Goal: Transaction & Acquisition: Book appointment/travel/reservation

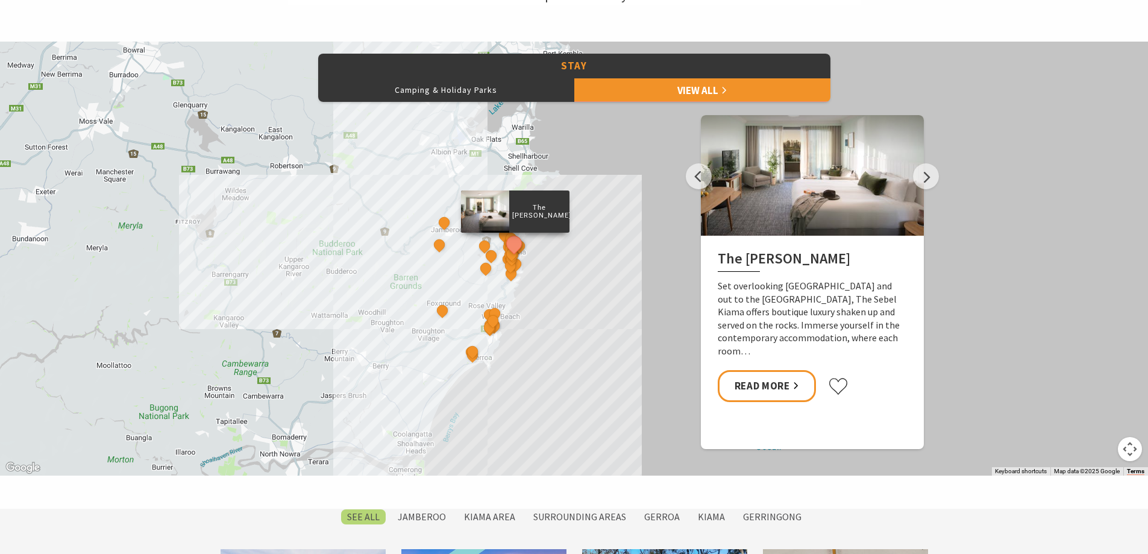
scroll to position [964, 0]
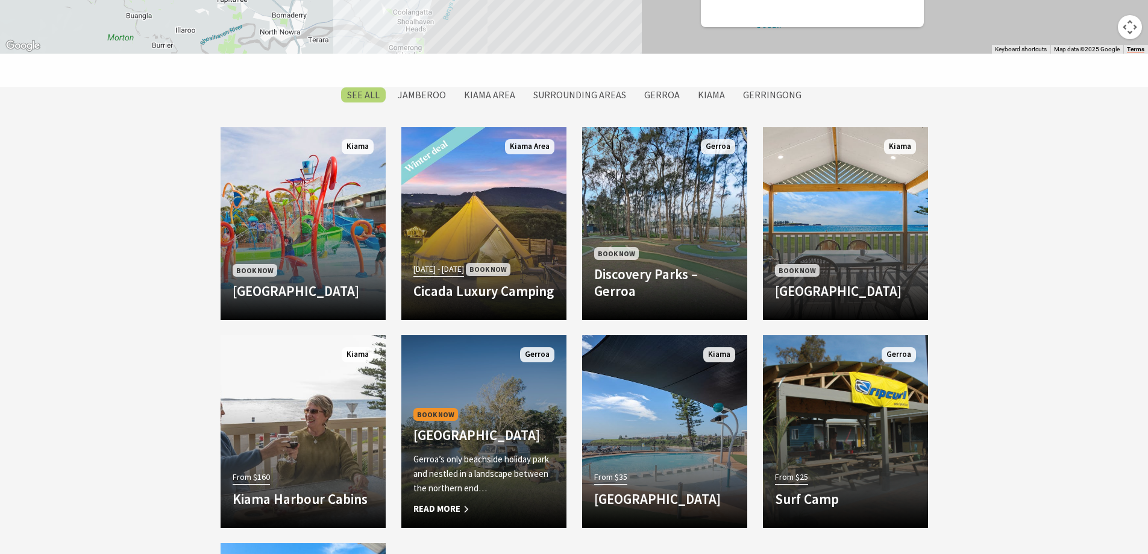
click at [480, 406] on div "Book Now [GEOGRAPHIC_DATA] Gerroa’s only beachside holiday park and nestled in …" at bounding box center [483, 461] width 165 height 111
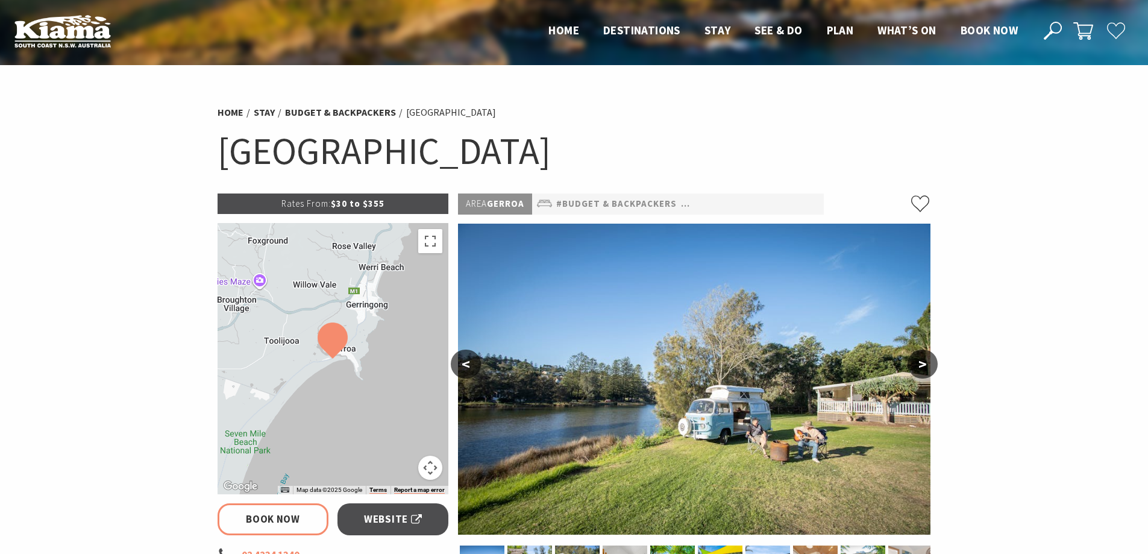
select select "3"
select select "2"
click at [925, 372] on button ">" at bounding box center [923, 364] width 30 height 29
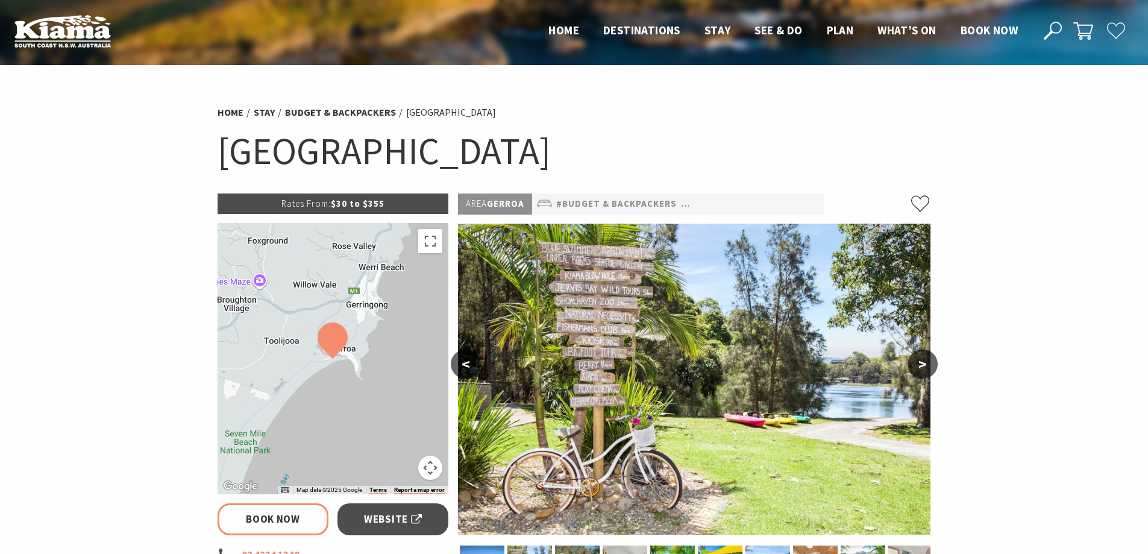
click at [925, 372] on button ">" at bounding box center [923, 364] width 30 height 29
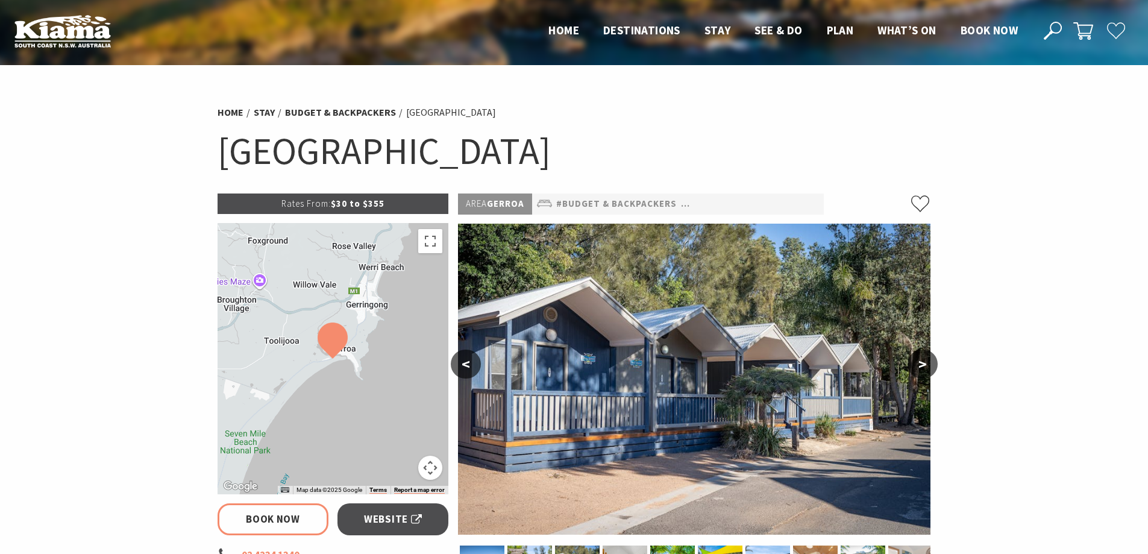
click at [925, 372] on button ">" at bounding box center [923, 364] width 30 height 29
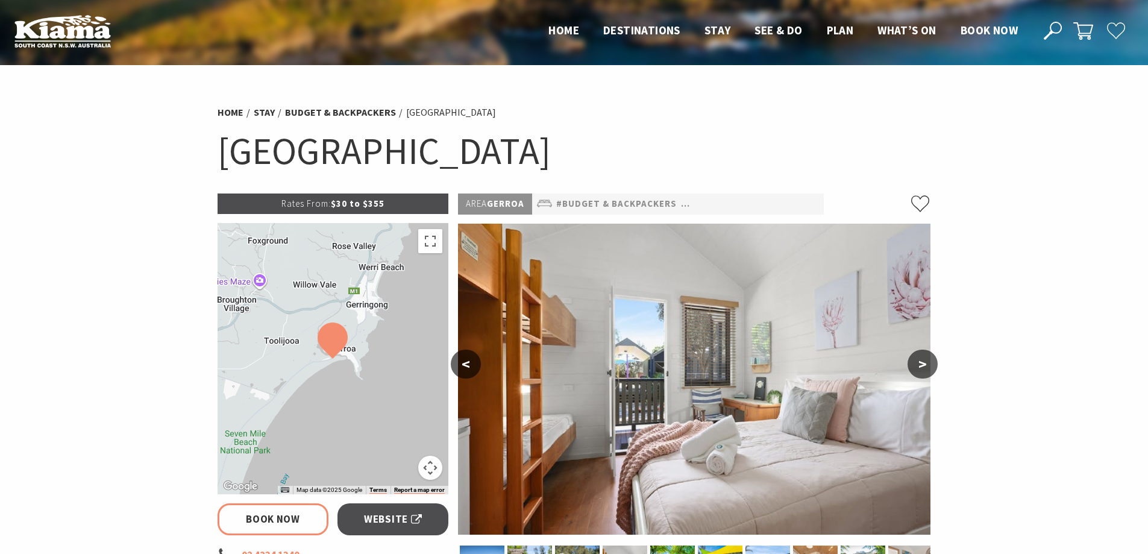
click at [925, 372] on button ">" at bounding box center [923, 364] width 30 height 29
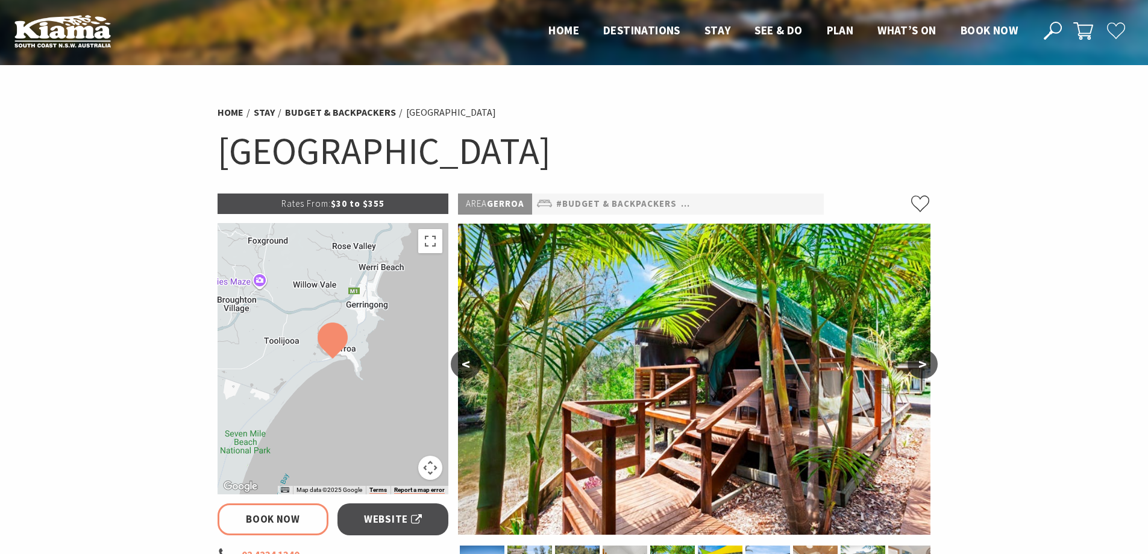
click at [925, 372] on button ">" at bounding box center [923, 364] width 30 height 29
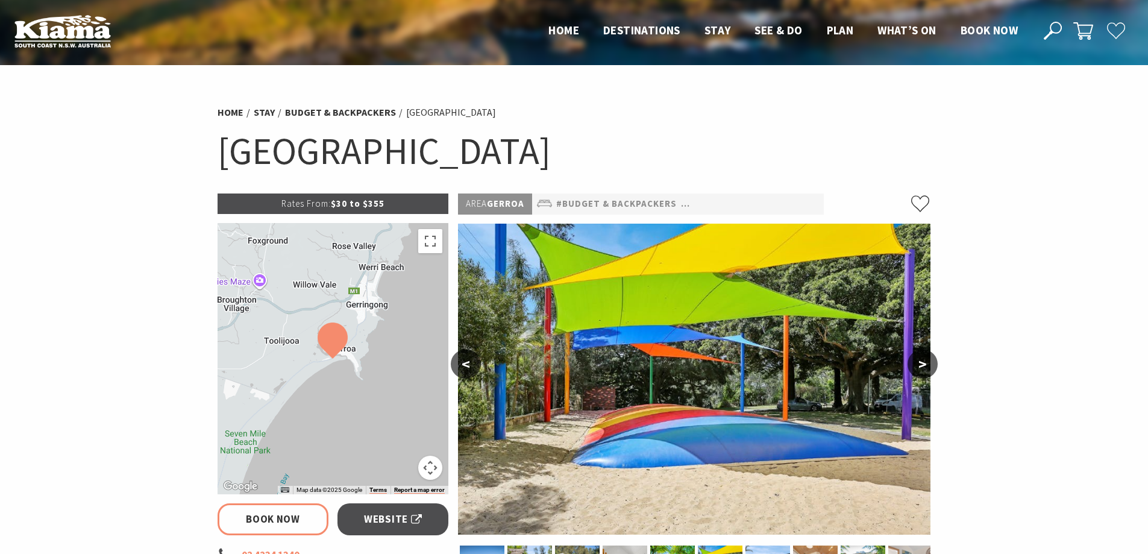
click at [925, 372] on button ">" at bounding box center [923, 364] width 30 height 29
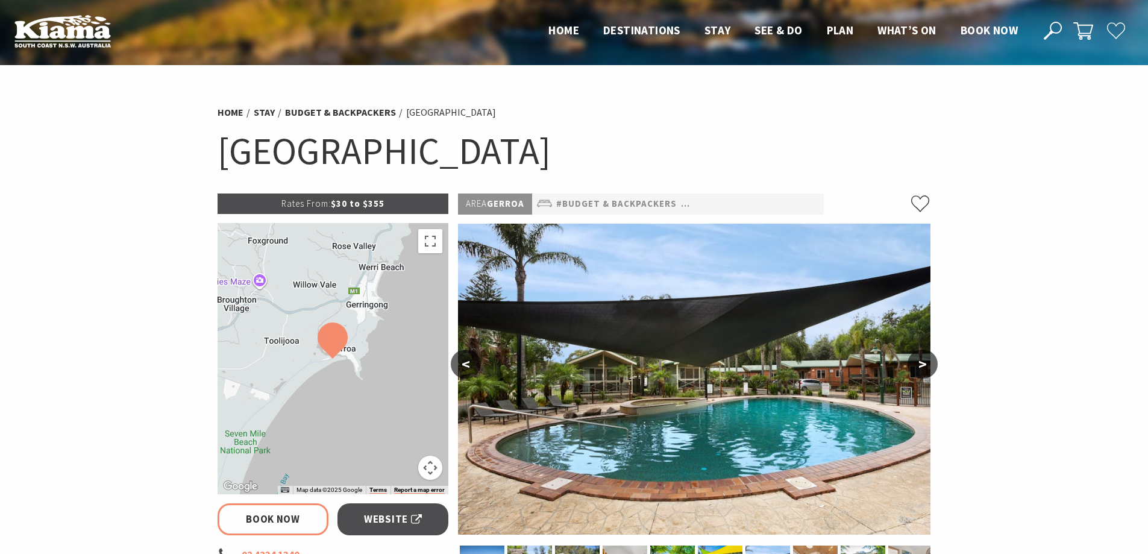
click at [925, 372] on button ">" at bounding box center [923, 364] width 30 height 29
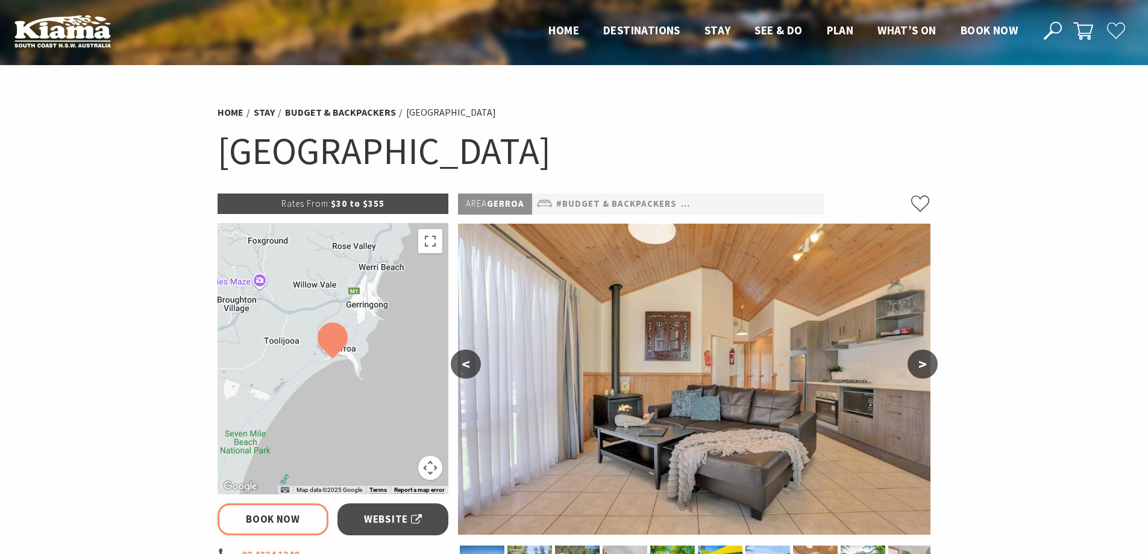
click at [925, 372] on button ">" at bounding box center [923, 364] width 30 height 29
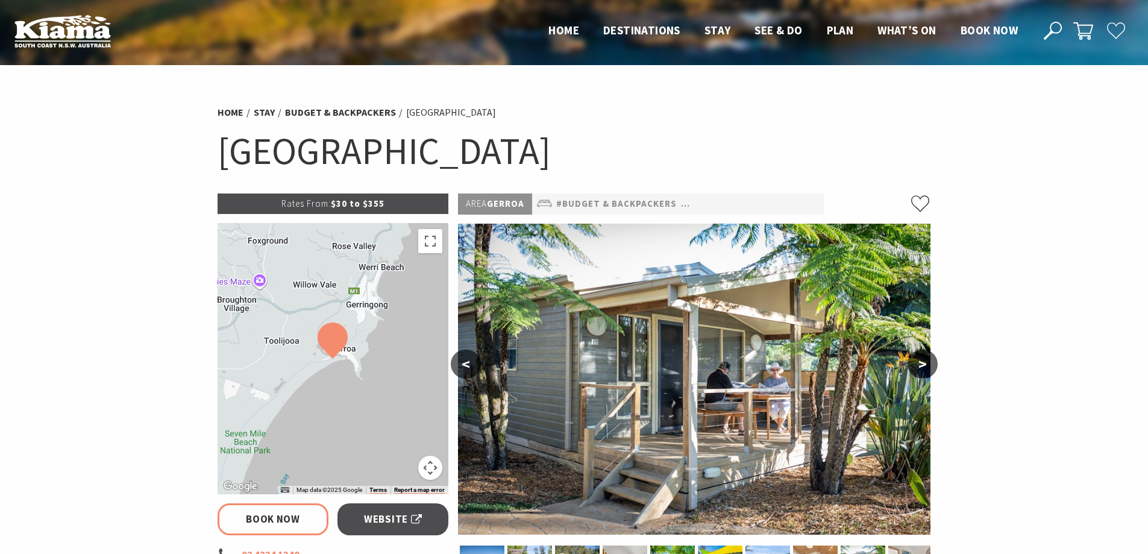
click at [925, 372] on button ">" at bounding box center [923, 364] width 30 height 29
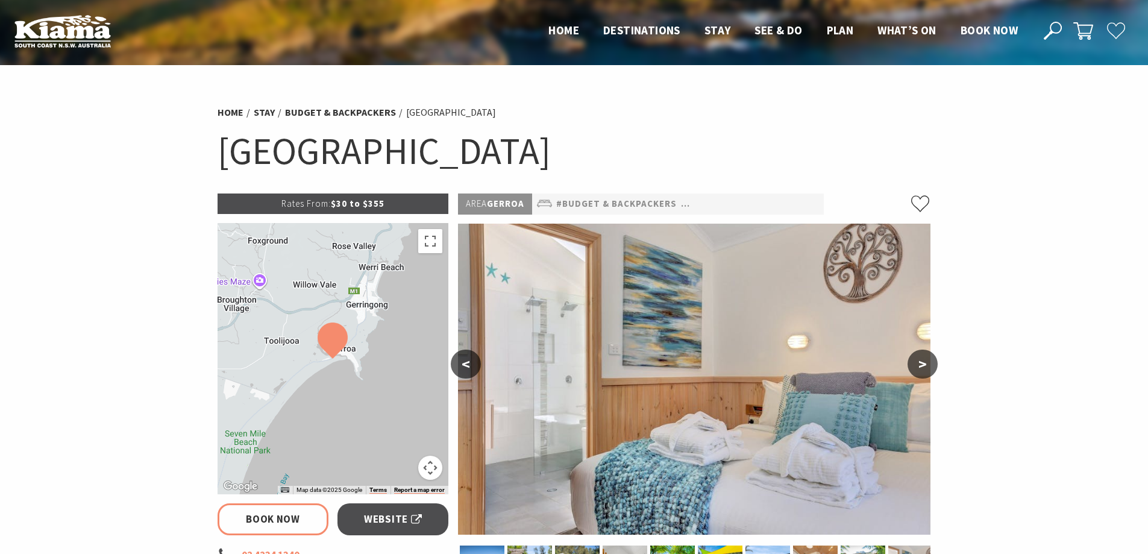
click at [925, 372] on button ">" at bounding box center [923, 364] width 30 height 29
click at [925, 368] on button ">" at bounding box center [923, 364] width 30 height 29
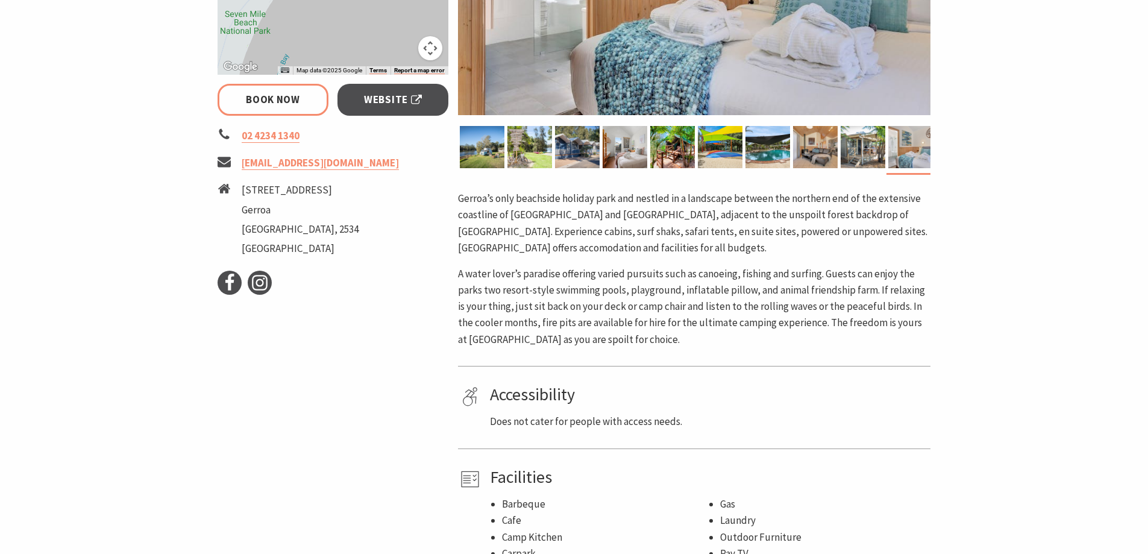
scroll to position [422, 0]
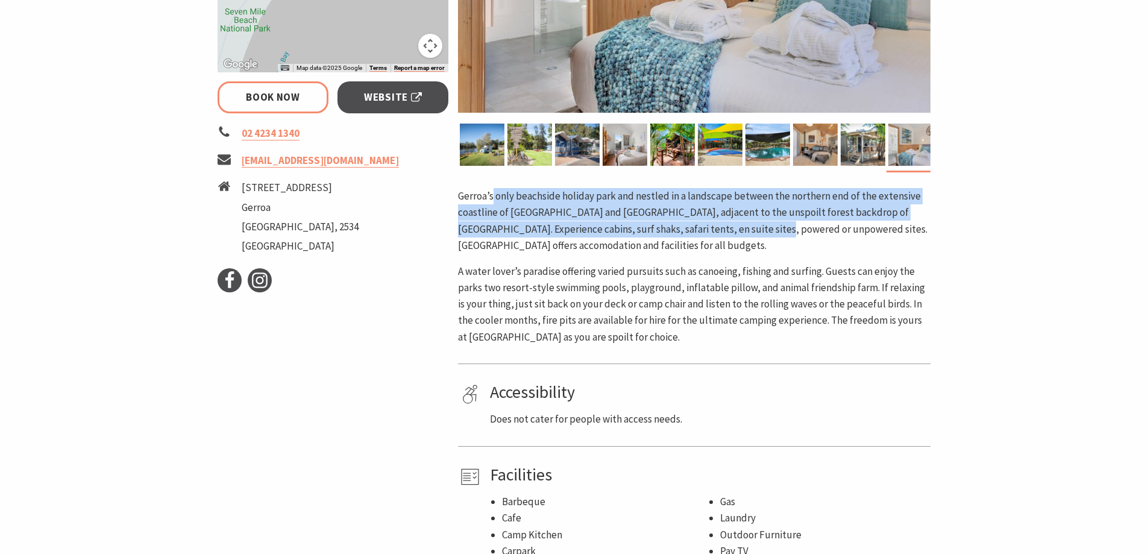
drag, startPoint x: 503, startPoint y: 204, endPoint x: 765, endPoint y: 248, distance: 265.7
click at [741, 226] on p "Gerroa’s only beachside holiday park and nestled in a landscape between the nor…" at bounding box center [694, 221] width 472 height 66
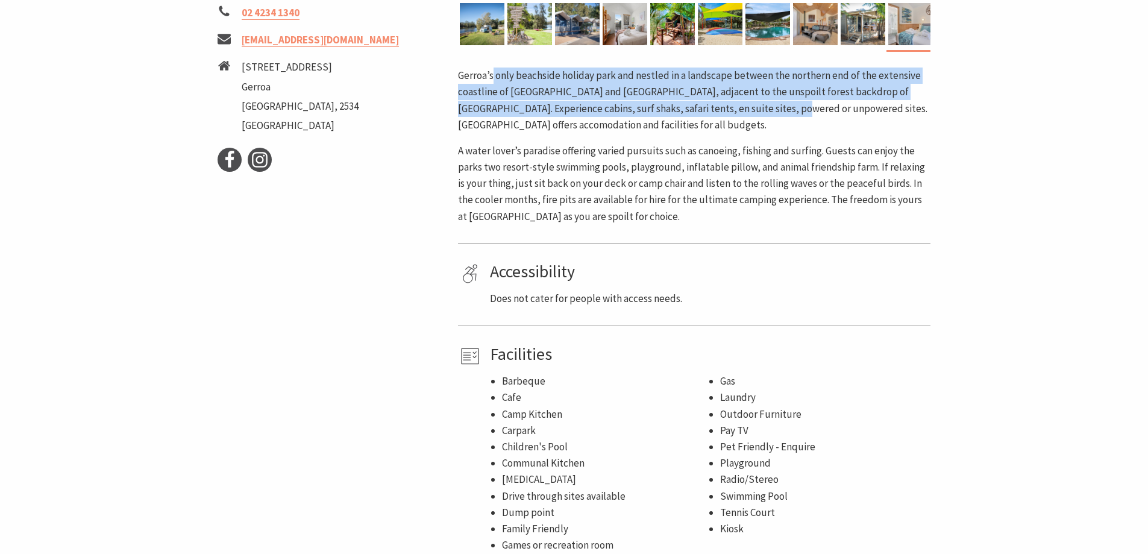
scroll to position [301, 0]
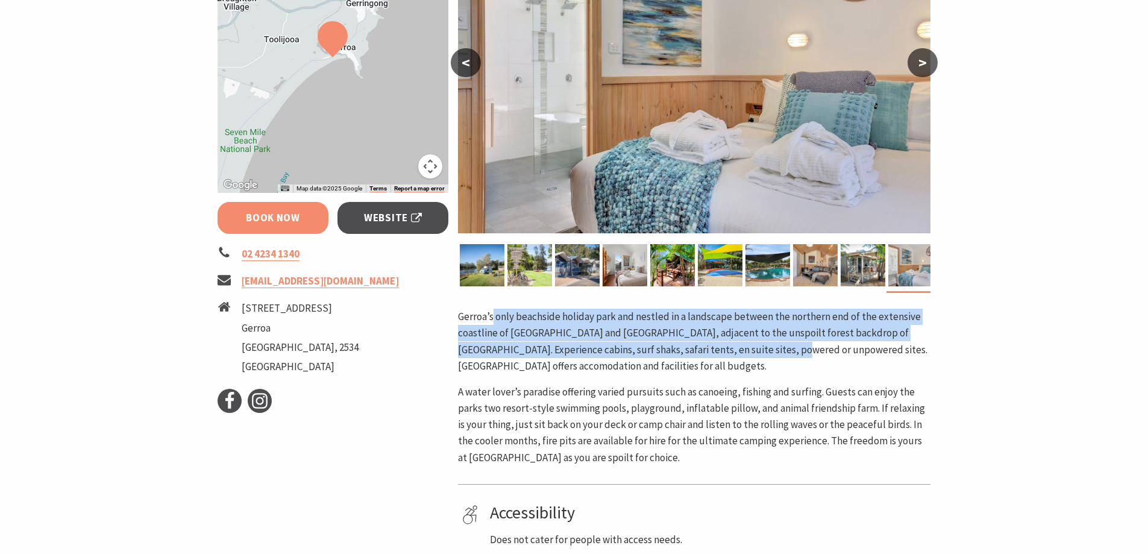
click at [260, 224] on link "Book Now" at bounding box center [273, 218] width 111 height 32
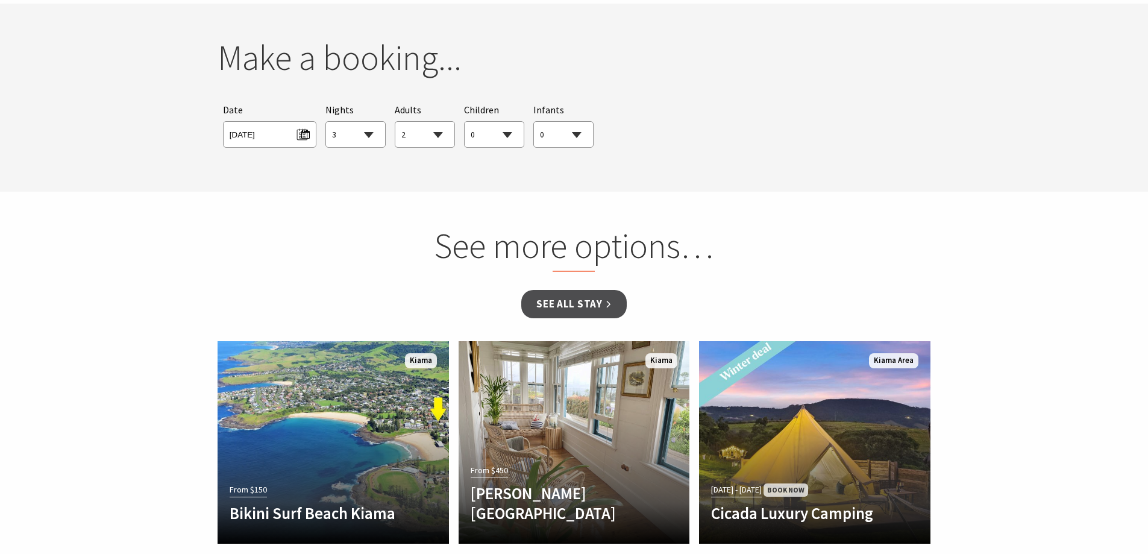
scroll to position [1129, 0]
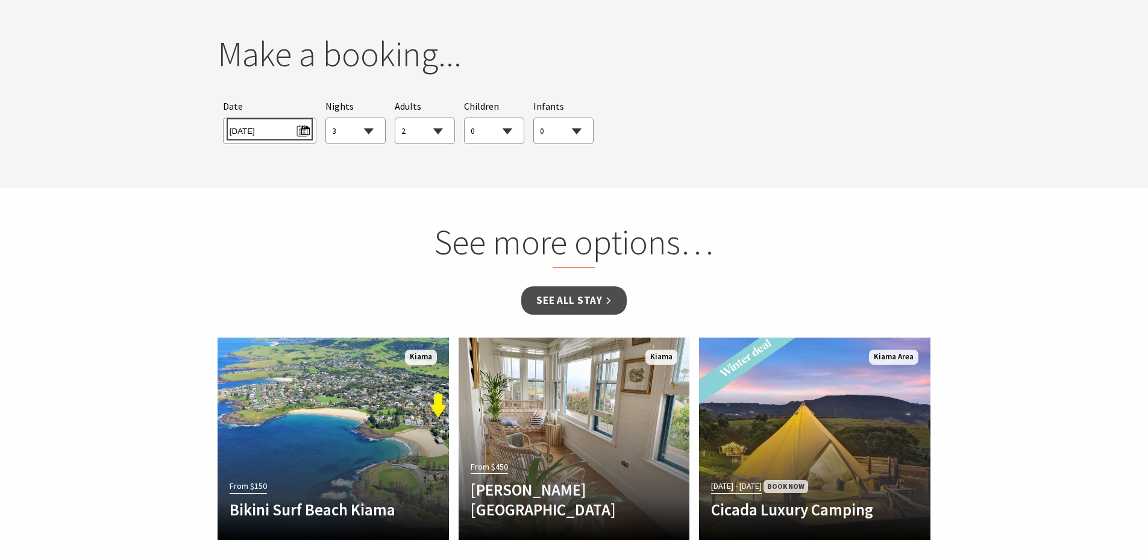
click at [310, 127] on span "Wed 10/09/2025" at bounding box center [270, 129] width 80 height 16
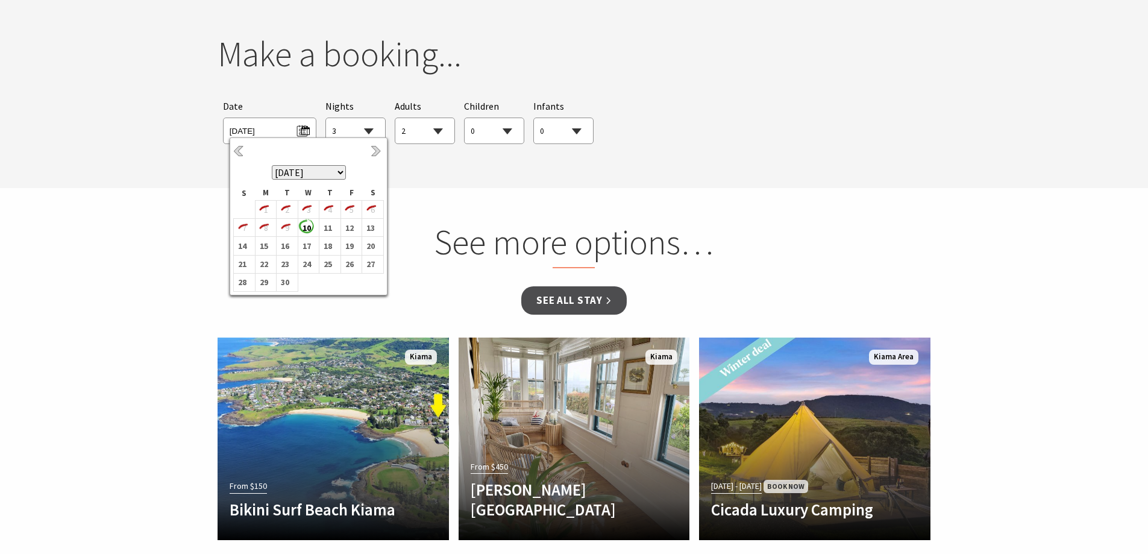
click at [343, 171] on select "September 2025 October 2025 November 2025 December 2025 January 2026 February 2…" at bounding box center [309, 172] width 74 height 14
click at [374, 152] on link "Next" at bounding box center [377, 151] width 13 height 13
click at [344, 225] on b "7" at bounding box center [349, 223] width 16 height 16
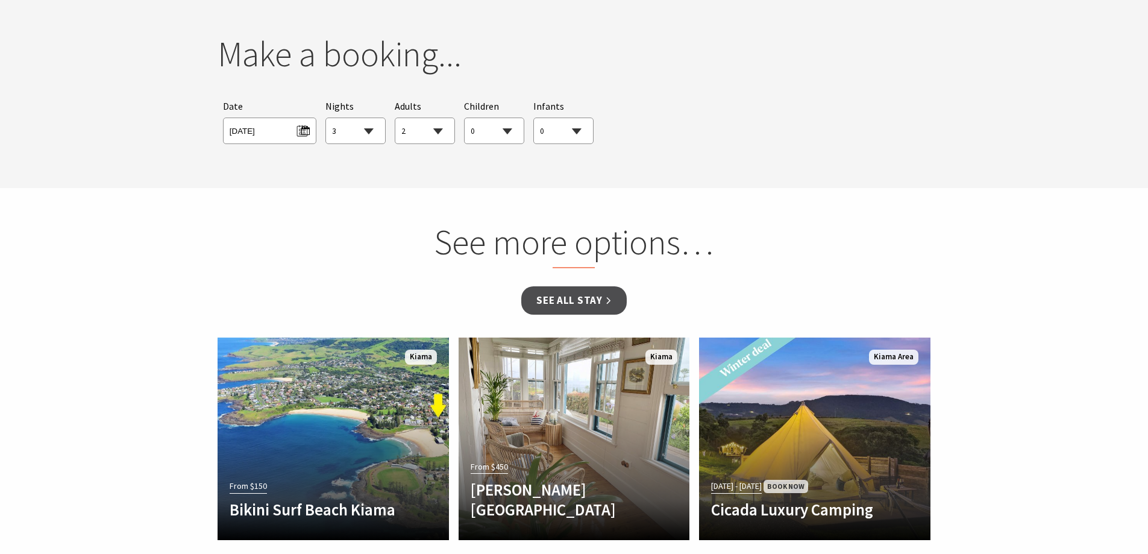
click at [357, 124] on select "1 2 3 4 5 6 7 8 9 10 11 12 13 14 15 16 17 18 19 20 21 22 23 24 25 26 27 28 29 30" at bounding box center [355, 131] width 59 height 27
select select "2"
click at [326, 118] on select "1 2 3 4 5 6 7 8 9 10 11 12 13 14 15 16 17 18 19 20 21 22 23 24 25 26 27 28 29 30" at bounding box center [355, 131] width 59 height 27
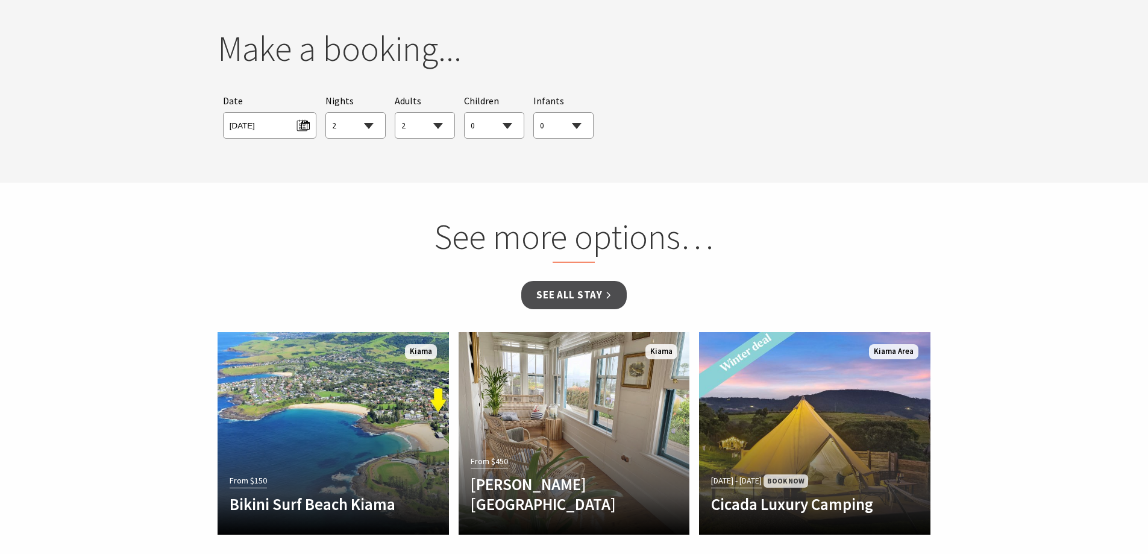
scroll to position [1249, 0]
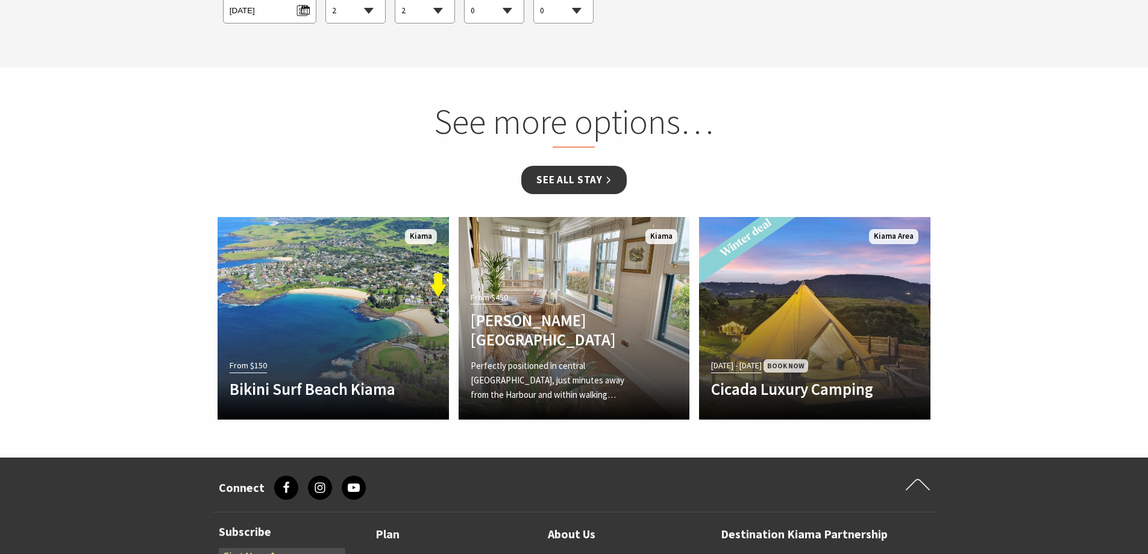
click at [557, 186] on link "See all Stay" at bounding box center [573, 180] width 105 height 28
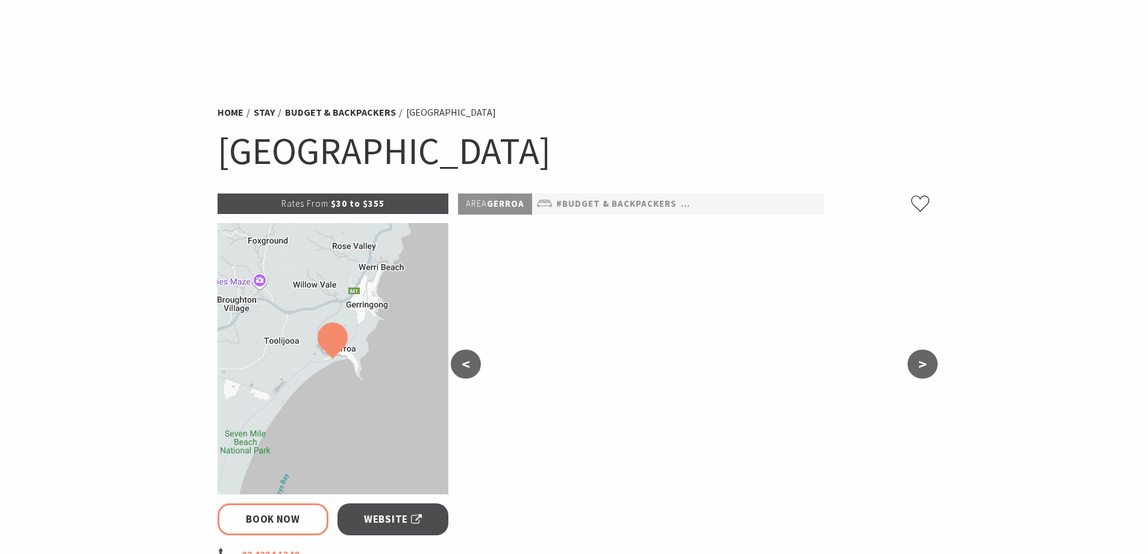
select select "2"
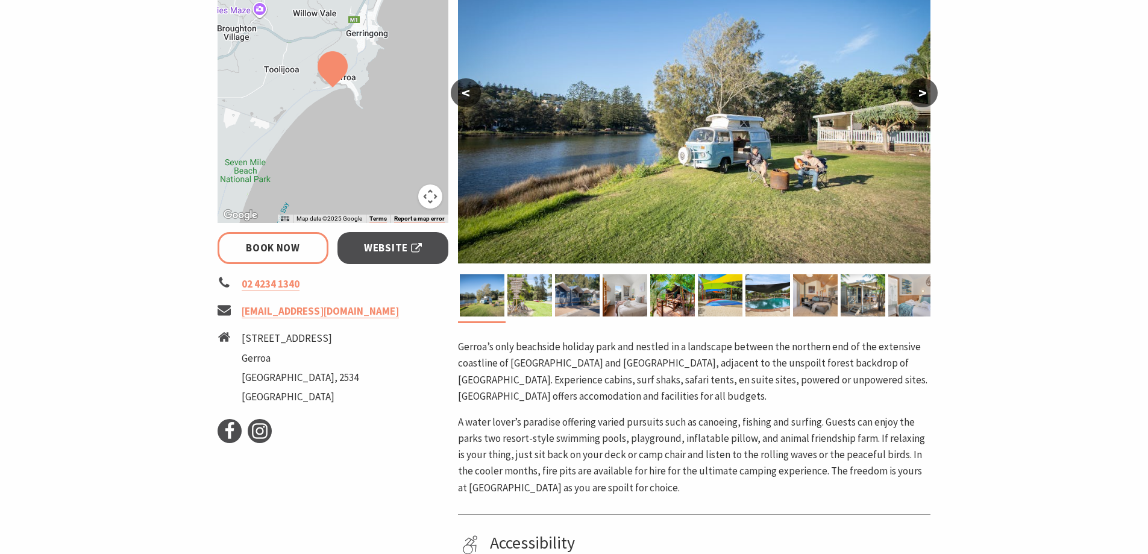
scroll to position [191, 0]
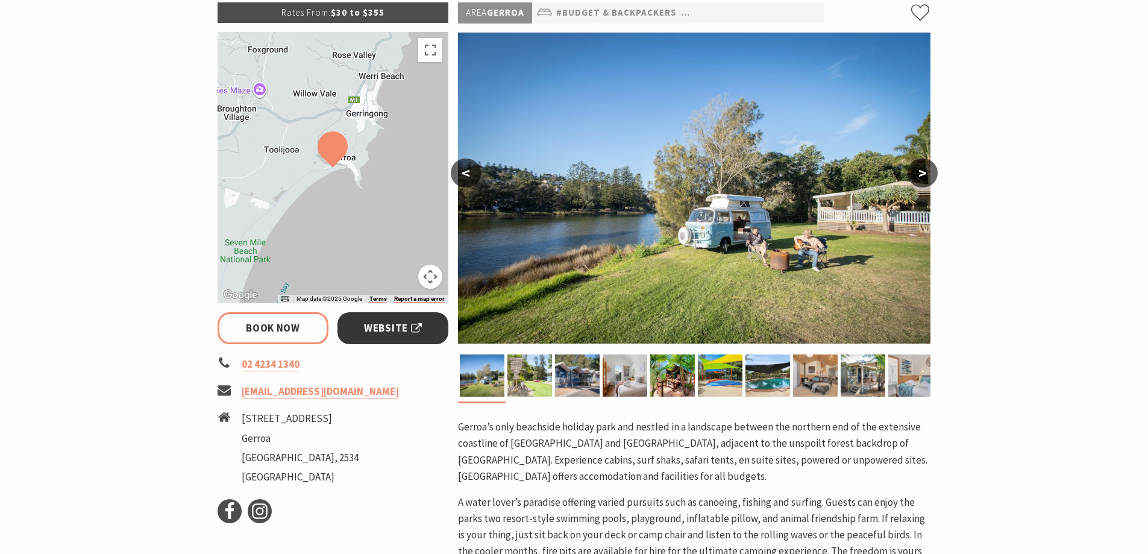
click at [386, 331] on span "Website" at bounding box center [393, 328] width 58 height 16
select select "2"
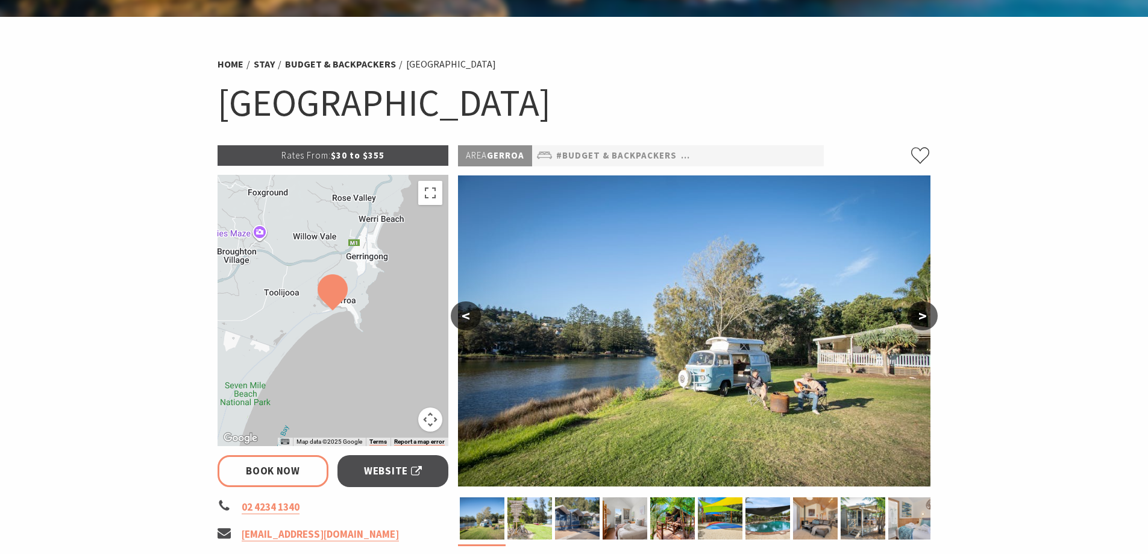
scroll to position [10, 0]
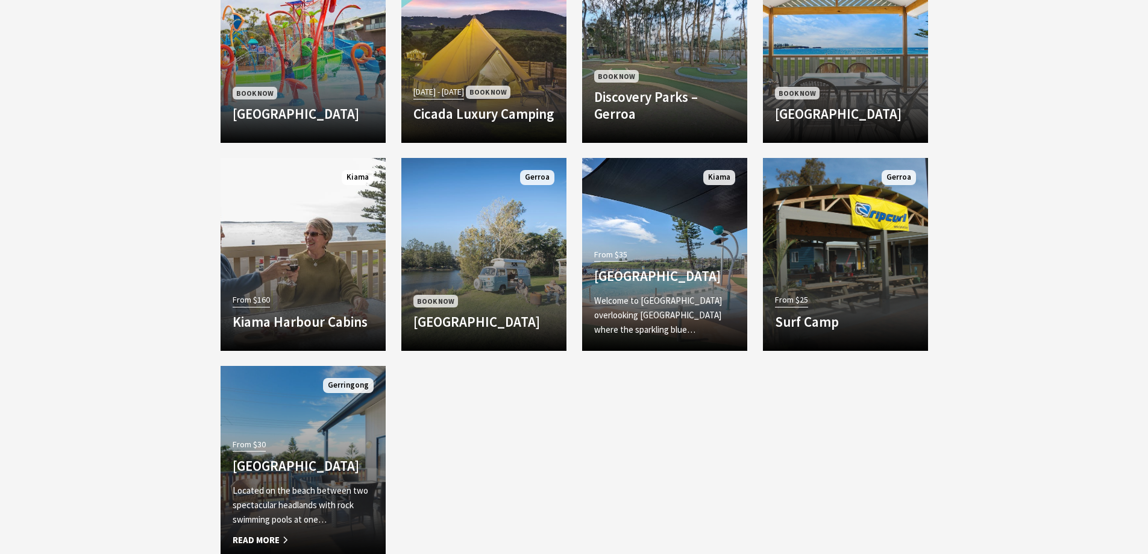
scroll to position [1265, 0]
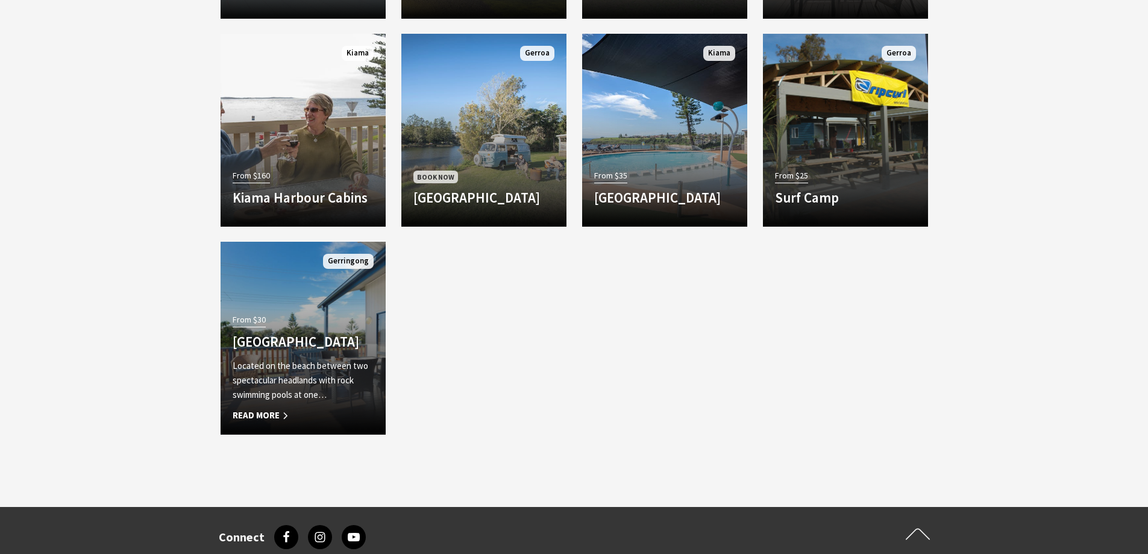
click at [280, 386] on p "Located on the beach between two spectacular headlands with rock swimming pools…" at bounding box center [303, 380] width 141 height 43
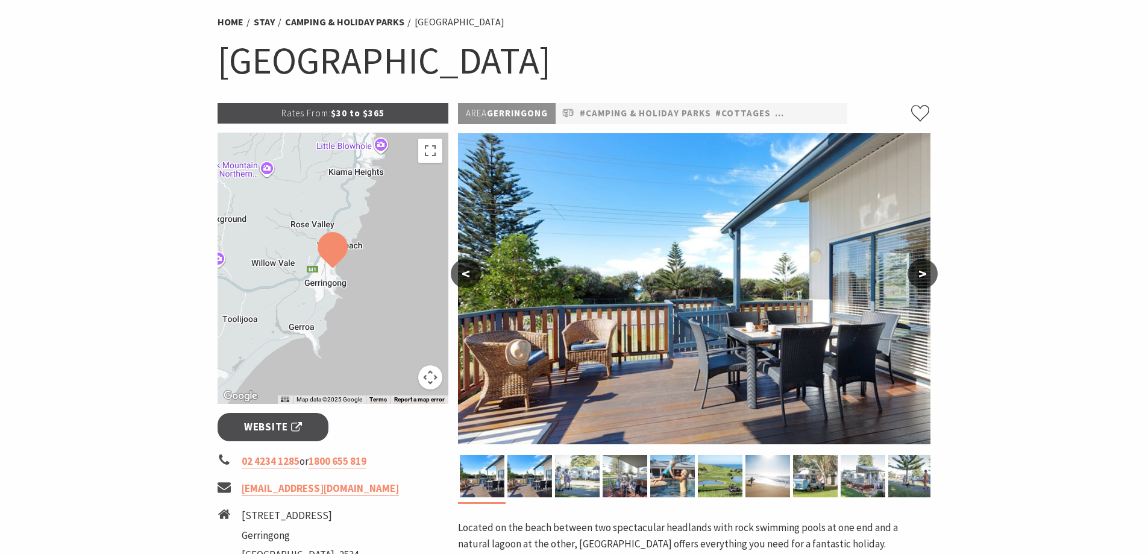
scroll to position [121, 0]
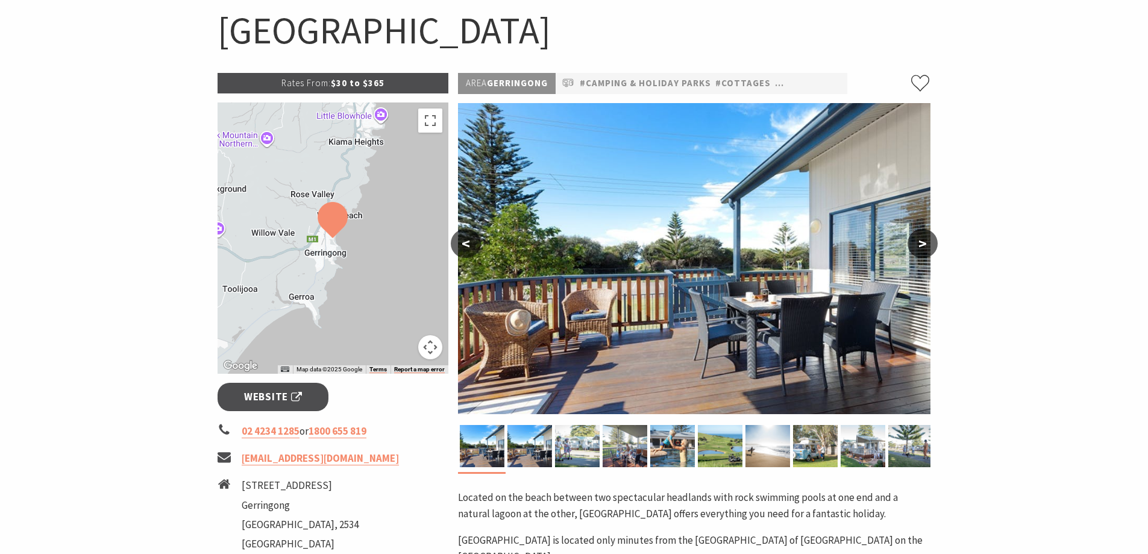
click at [913, 245] on button ">" at bounding box center [923, 243] width 30 height 29
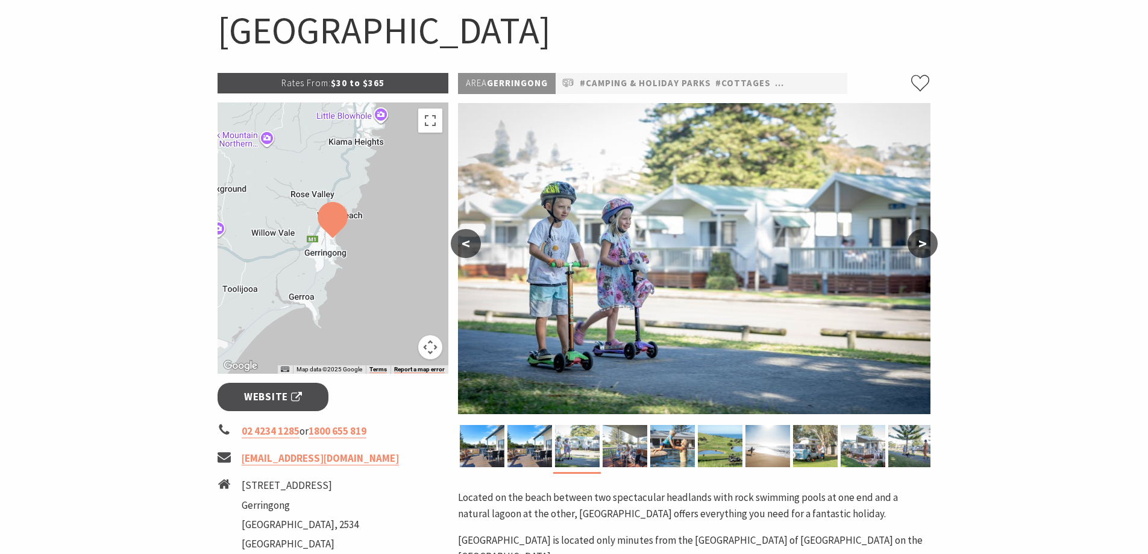
click at [913, 245] on button ">" at bounding box center [923, 243] width 30 height 29
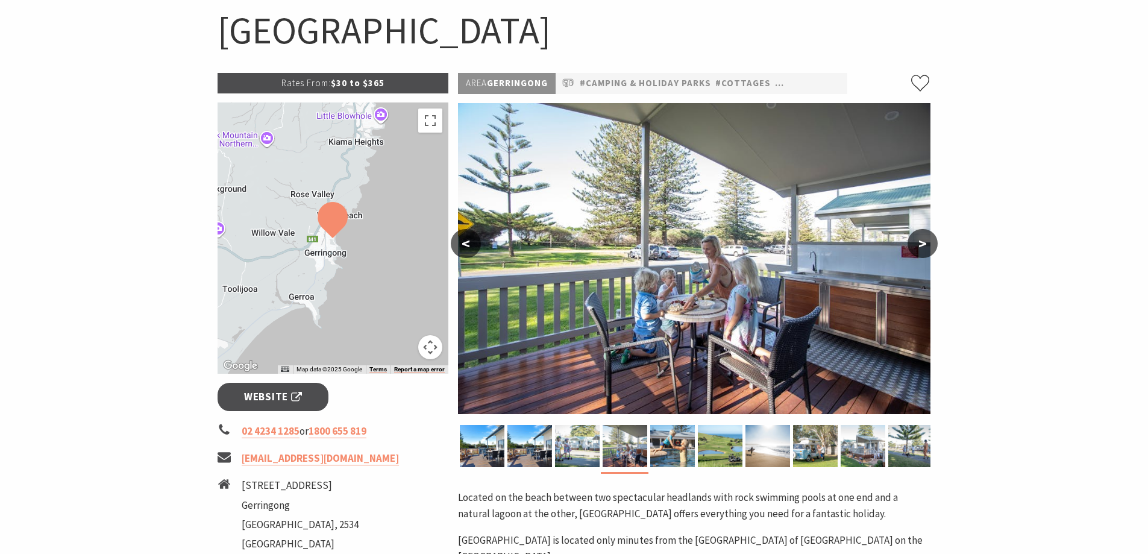
click at [913, 245] on button ">" at bounding box center [923, 243] width 30 height 29
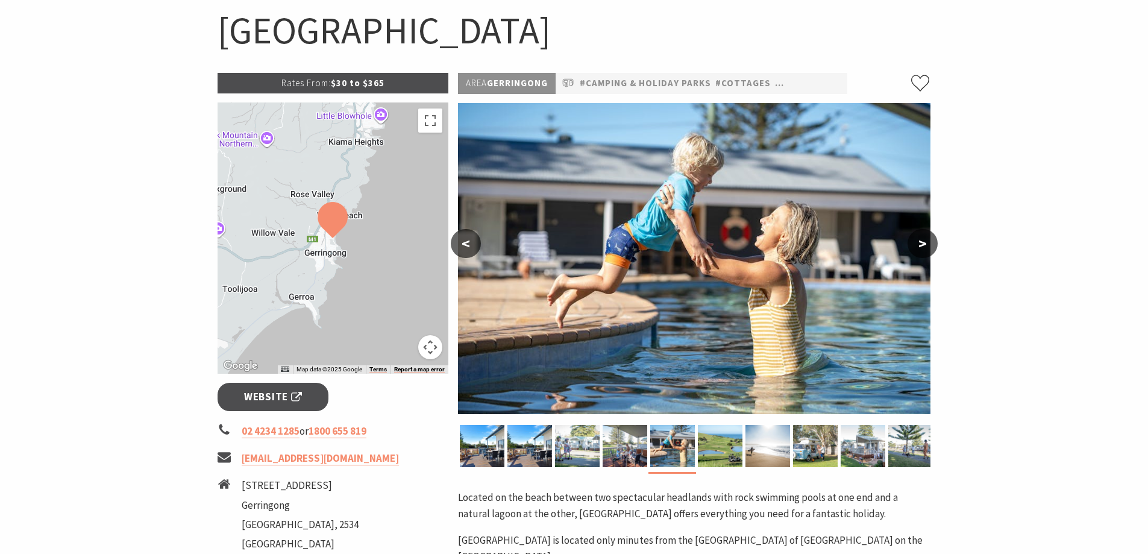
click at [913, 245] on button ">" at bounding box center [923, 243] width 30 height 29
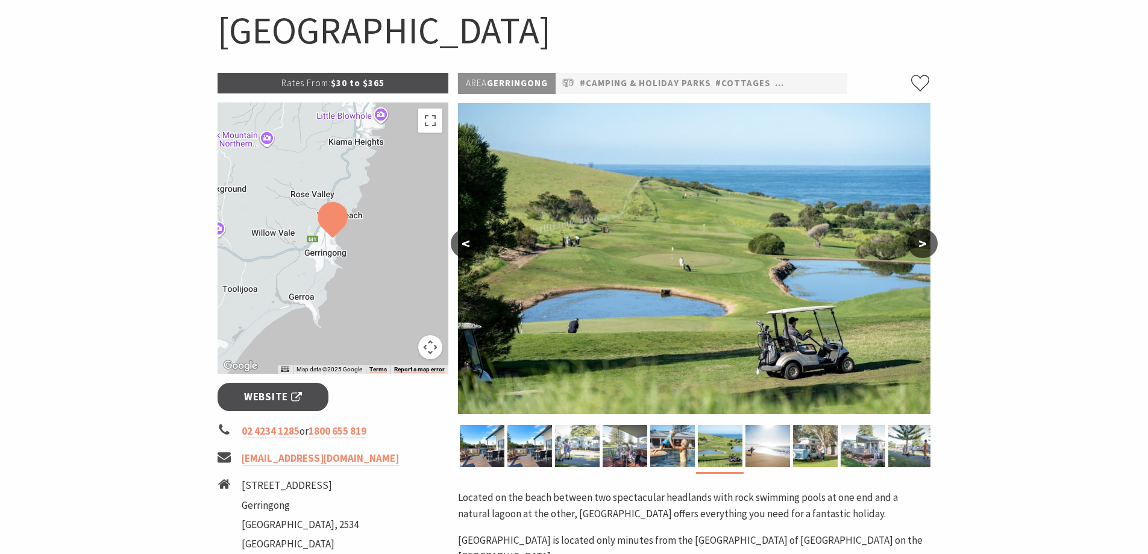
click at [913, 245] on button ">" at bounding box center [923, 243] width 30 height 29
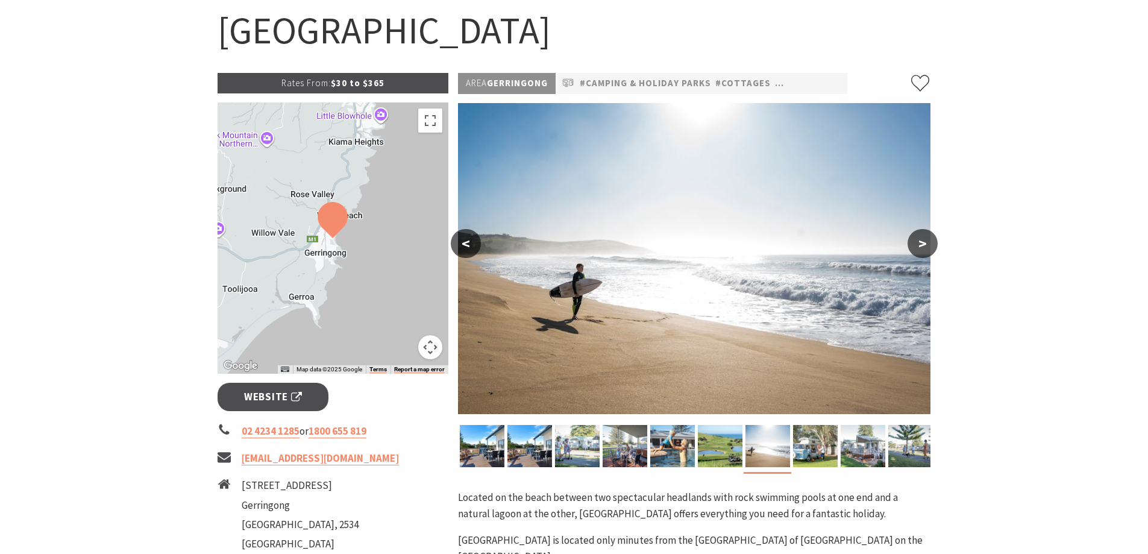
click at [913, 245] on button ">" at bounding box center [923, 243] width 30 height 29
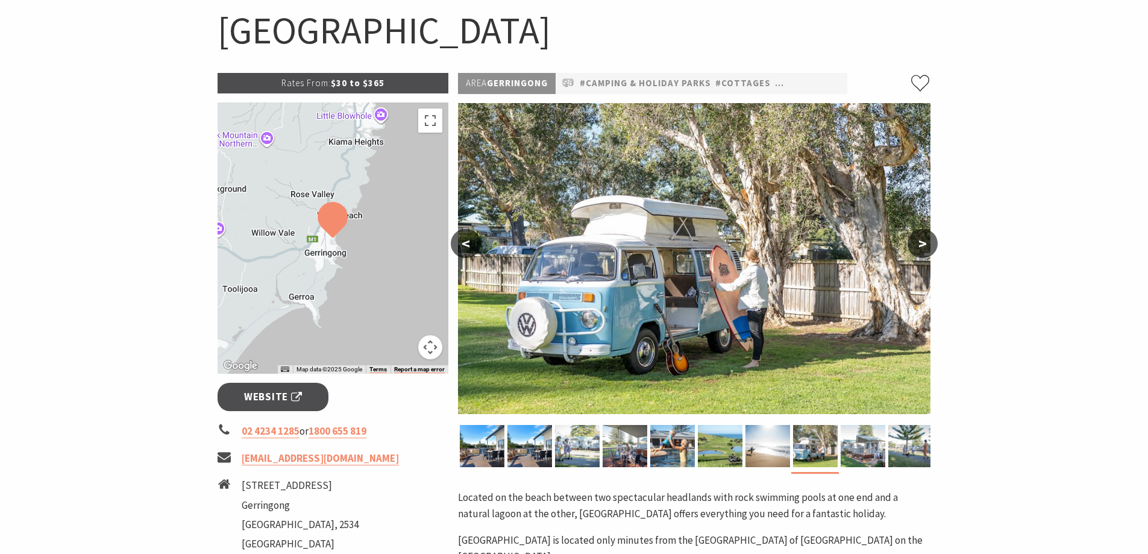
click at [913, 245] on button ">" at bounding box center [923, 243] width 30 height 29
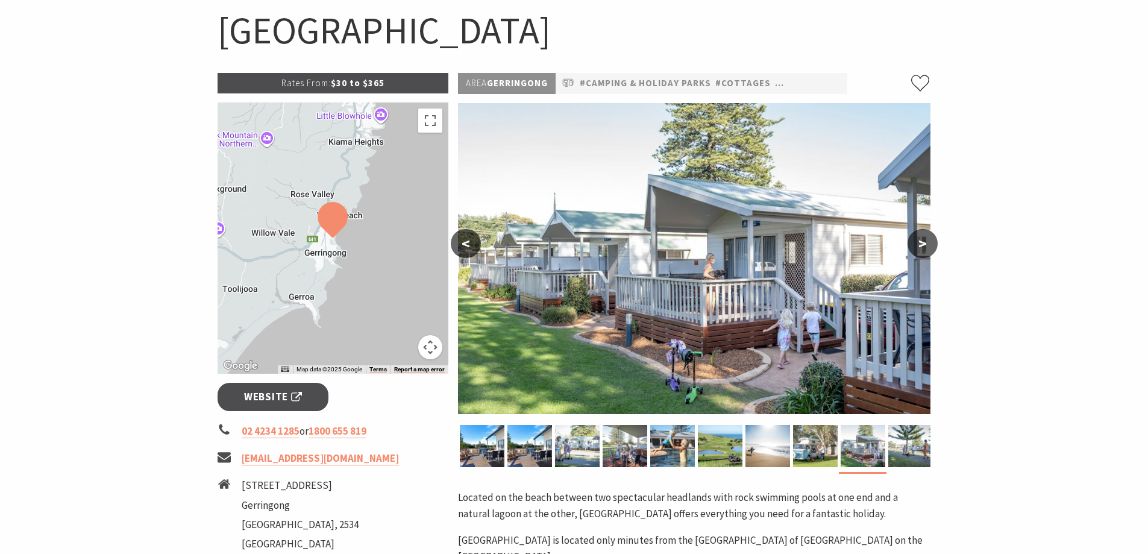
click at [913, 245] on button ">" at bounding box center [923, 243] width 30 height 29
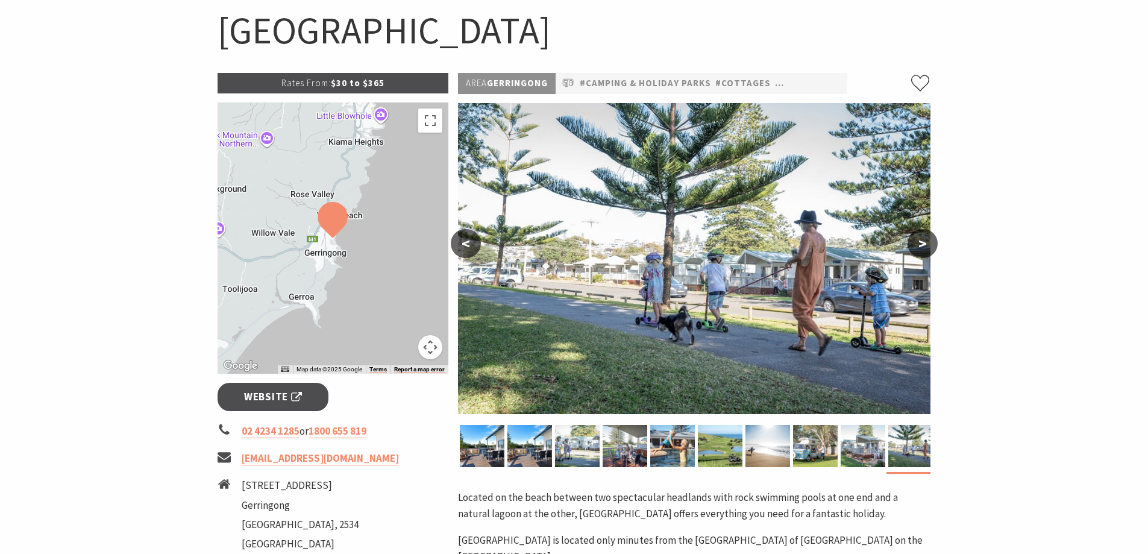
click at [913, 245] on button ">" at bounding box center [923, 243] width 30 height 29
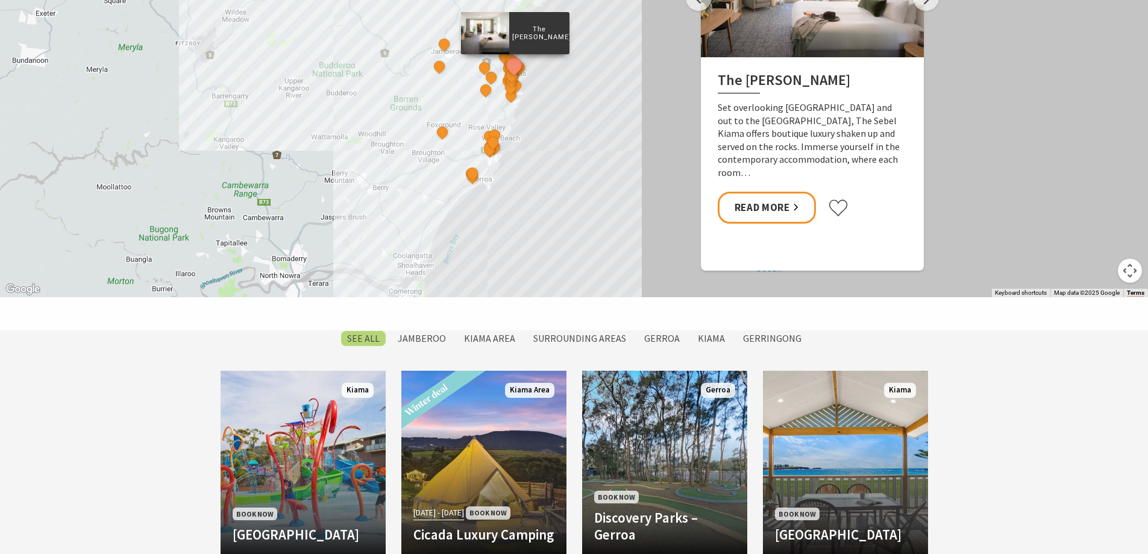
scroll to position [844, 0]
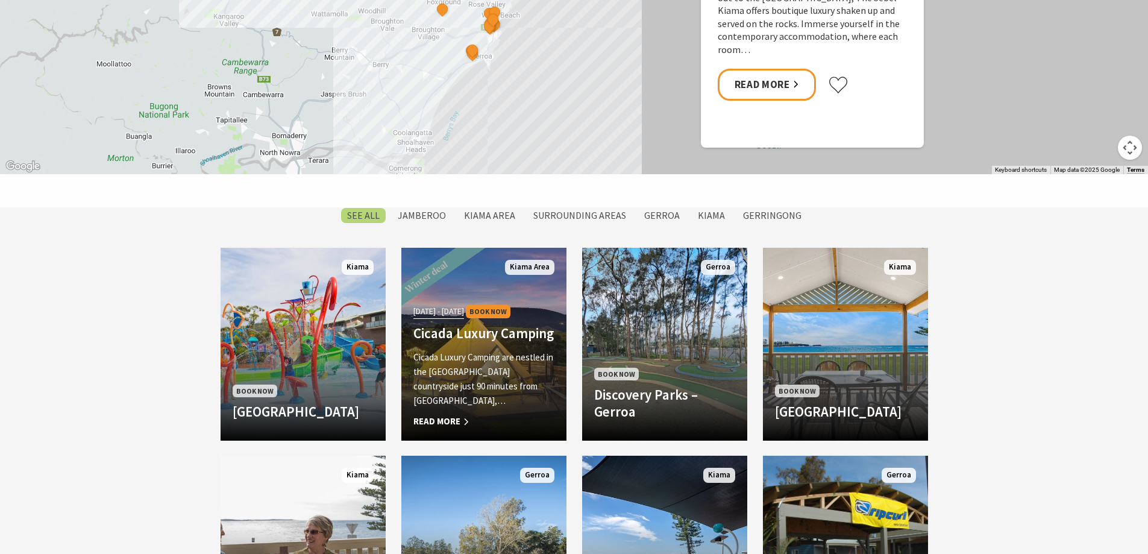
click at [437, 318] on span "01 Jun 25 - 31 Aug 25" at bounding box center [438, 311] width 51 height 14
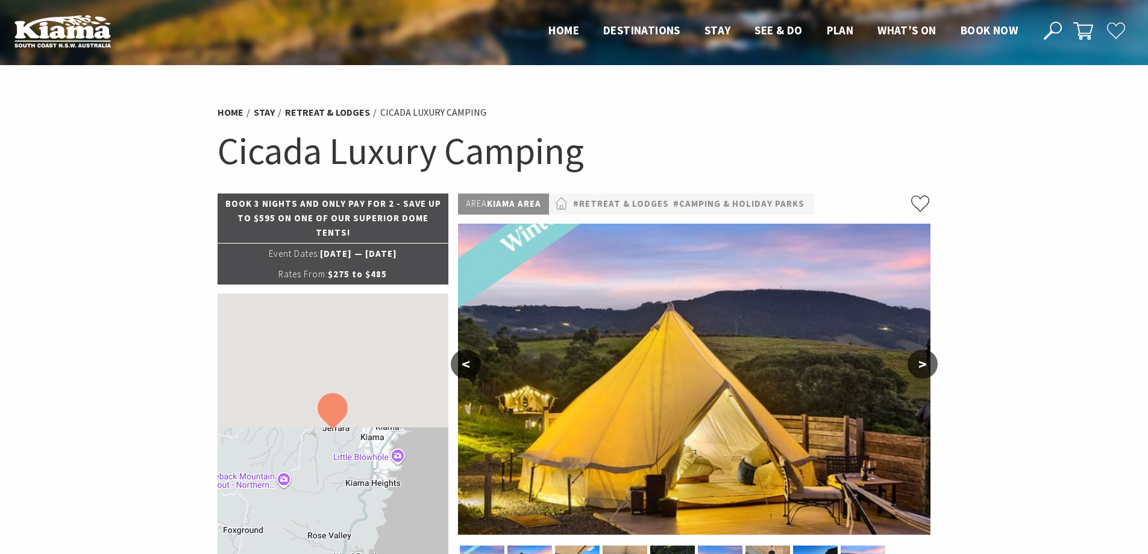
select select "2"
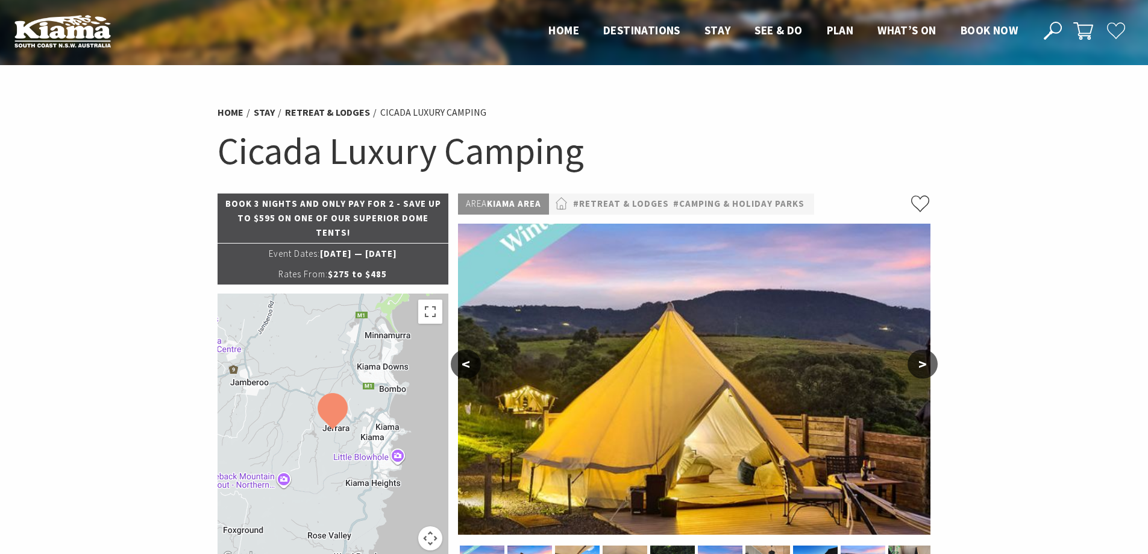
select select "2"
